Goal: Navigation & Orientation: Find specific page/section

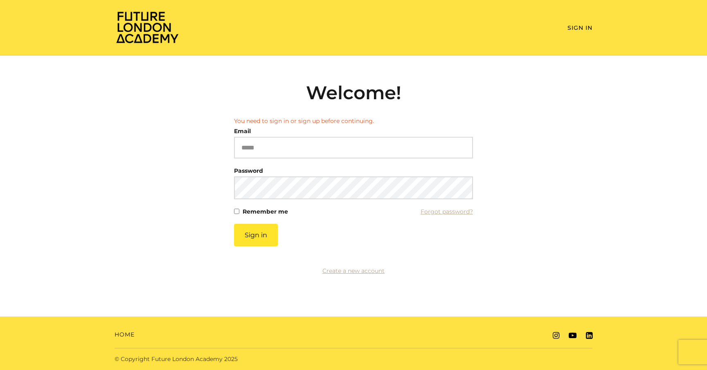
click at [276, 137] on input "Email" at bounding box center [353, 148] width 239 height 22
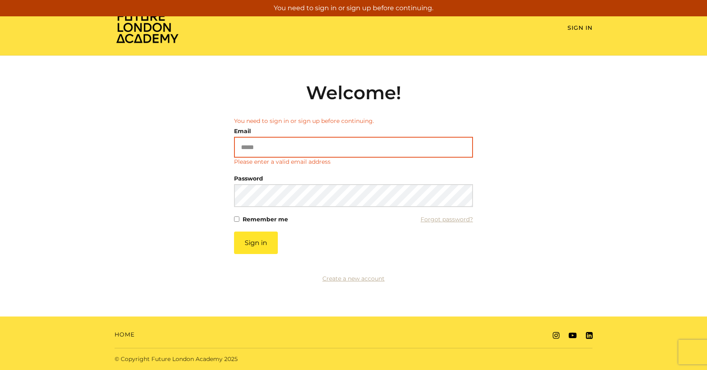
click at [262, 148] on input "Email" at bounding box center [353, 147] width 239 height 21
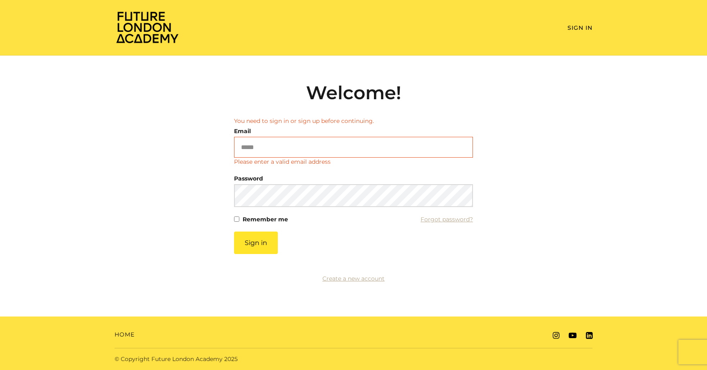
type input "**********"
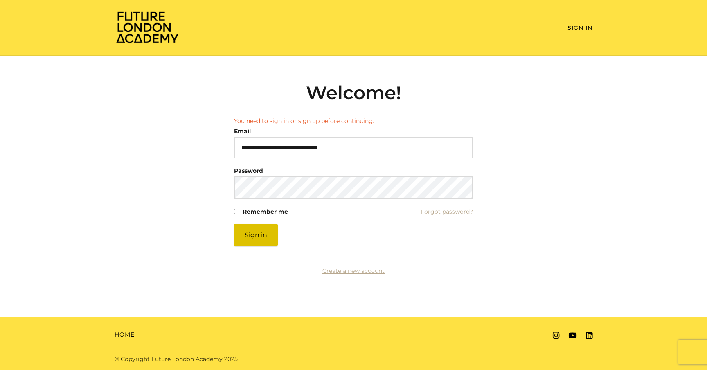
click at [254, 236] on button "Sign in" at bounding box center [256, 235] width 44 height 22
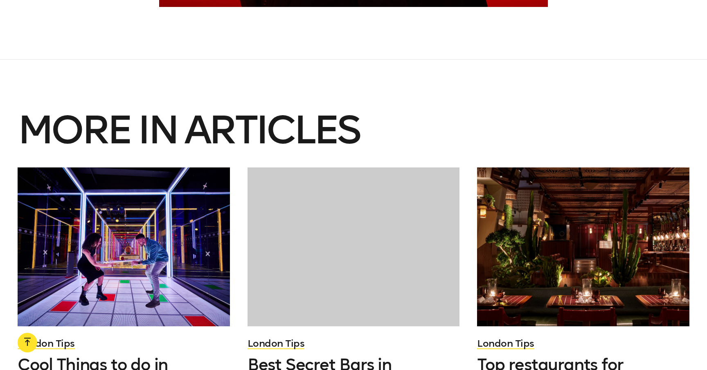
scroll to position [6224, 0]
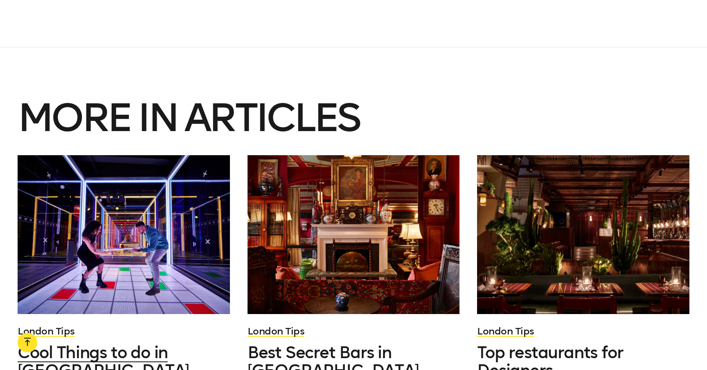
click at [189, 343] on span "Cool Things to do in Canary Wharf" at bounding box center [103, 362] width 171 height 38
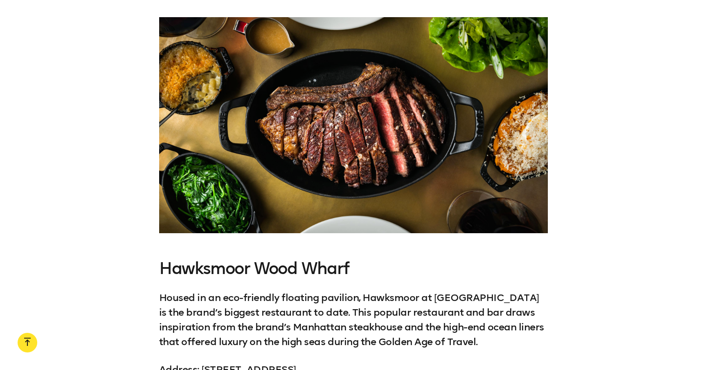
scroll to position [6352, 0]
